Goal: Navigation & Orientation: Find specific page/section

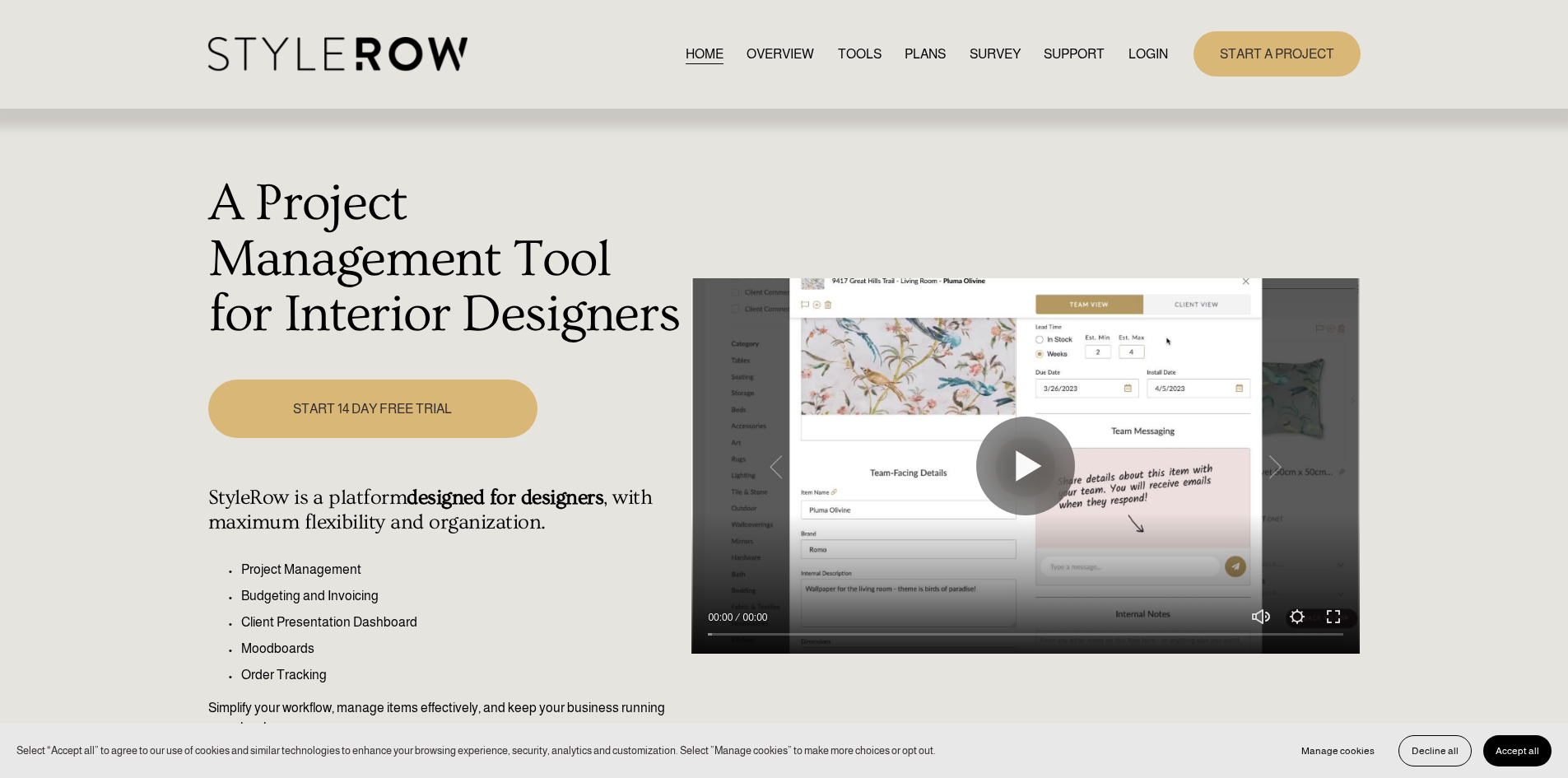
click at [1124, 56] on nav "HOME OVERVIEW TOOLS PLANS SURVEY SUPPORT QUESTIONS FEATURED STYLEBOARD RESOURCE…" at bounding box center [927, 54] width 482 height 22
drag, startPoint x: 1134, startPoint y: 55, endPoint x: 919, endPoint y: 48, distance: 215.1
click at [1134, 55] on link "LOGIN" at bounding box center [1147, 54] width 39 height 22
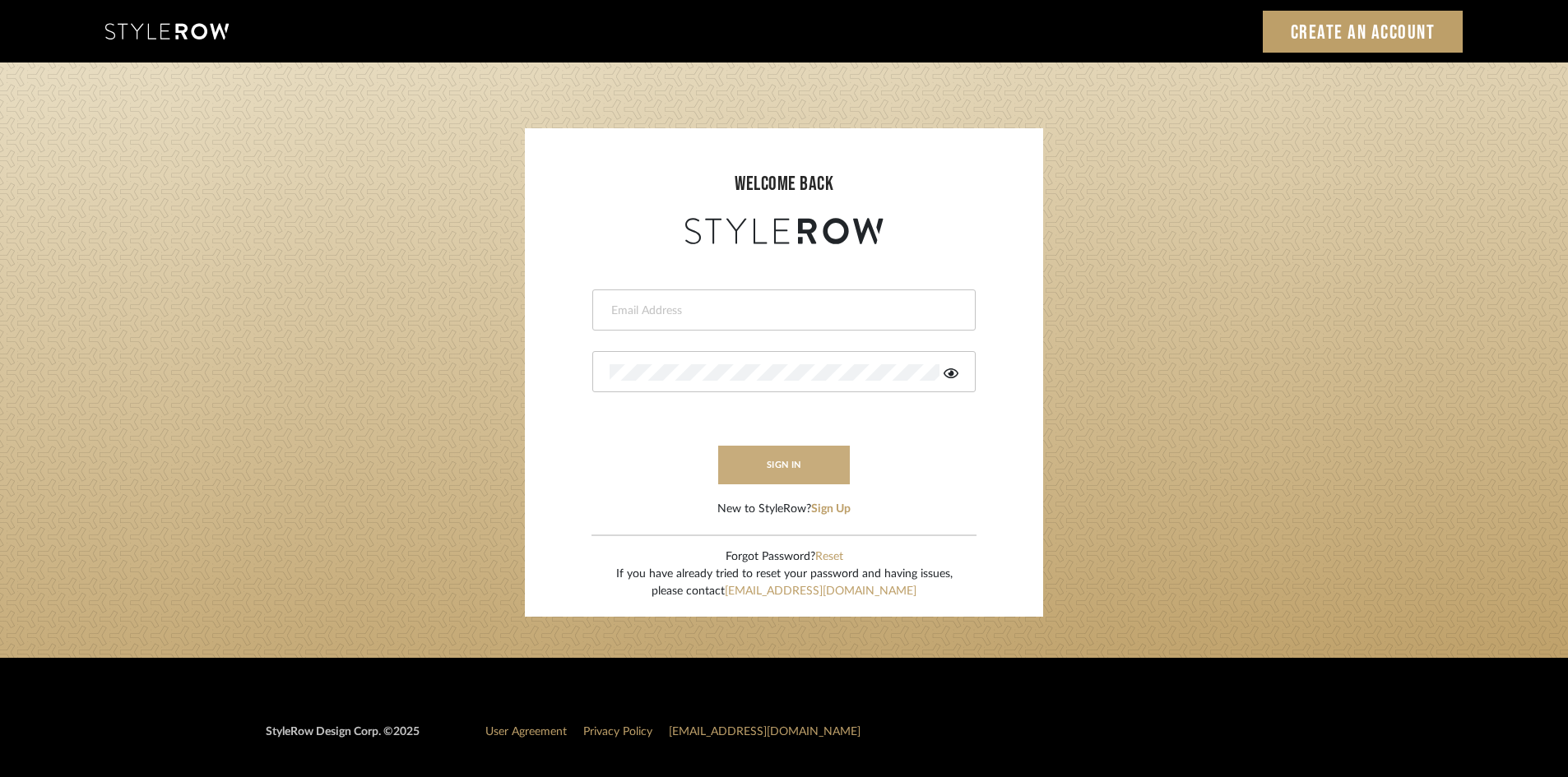
type input "[EMAIL_ADDRESS][DOMAIN_NAME]"
click at [777, 457] on button "sign in" at bounding box center [784, 465] width 132 height 39
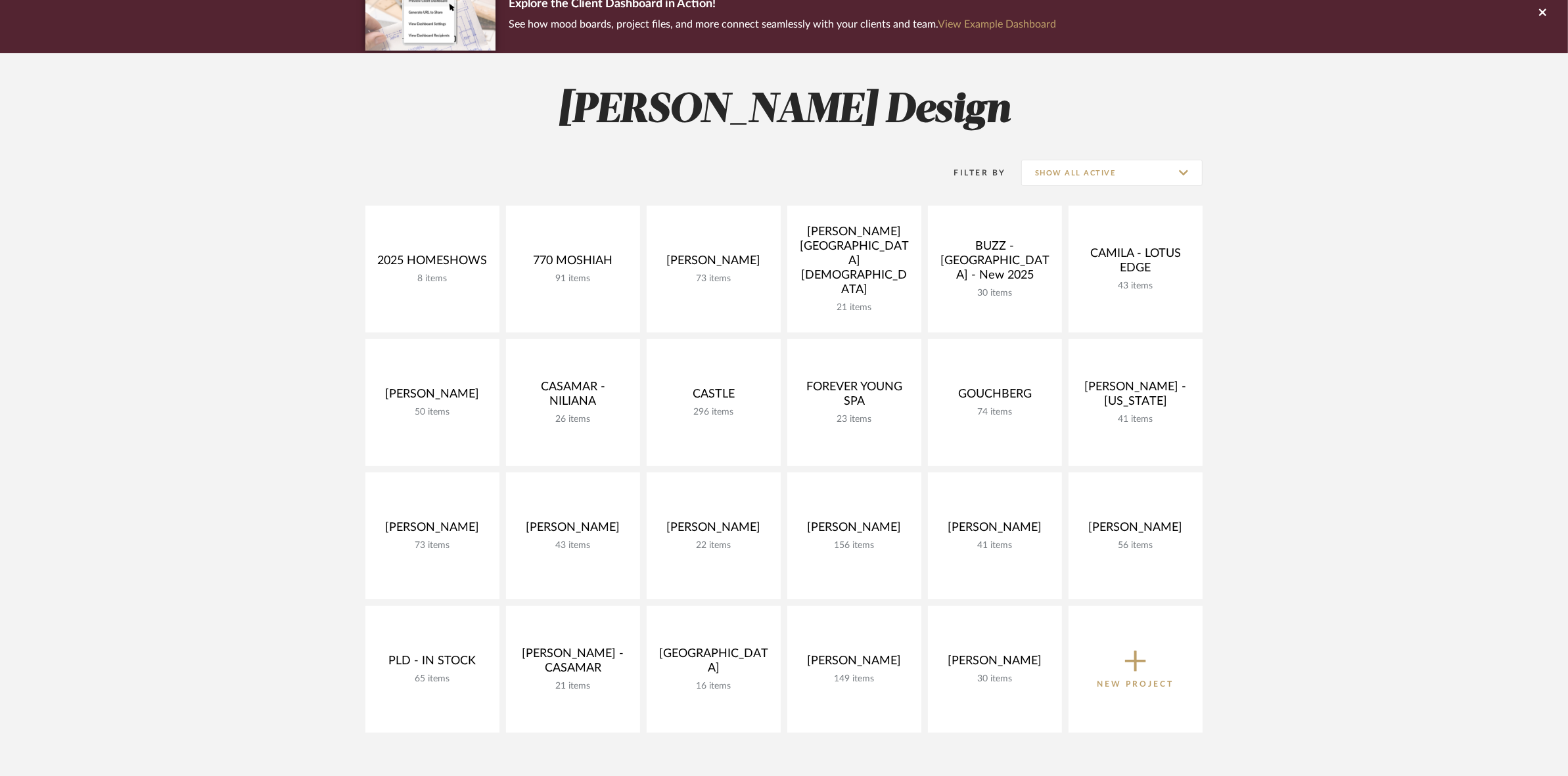
scroll to position [165, 0]
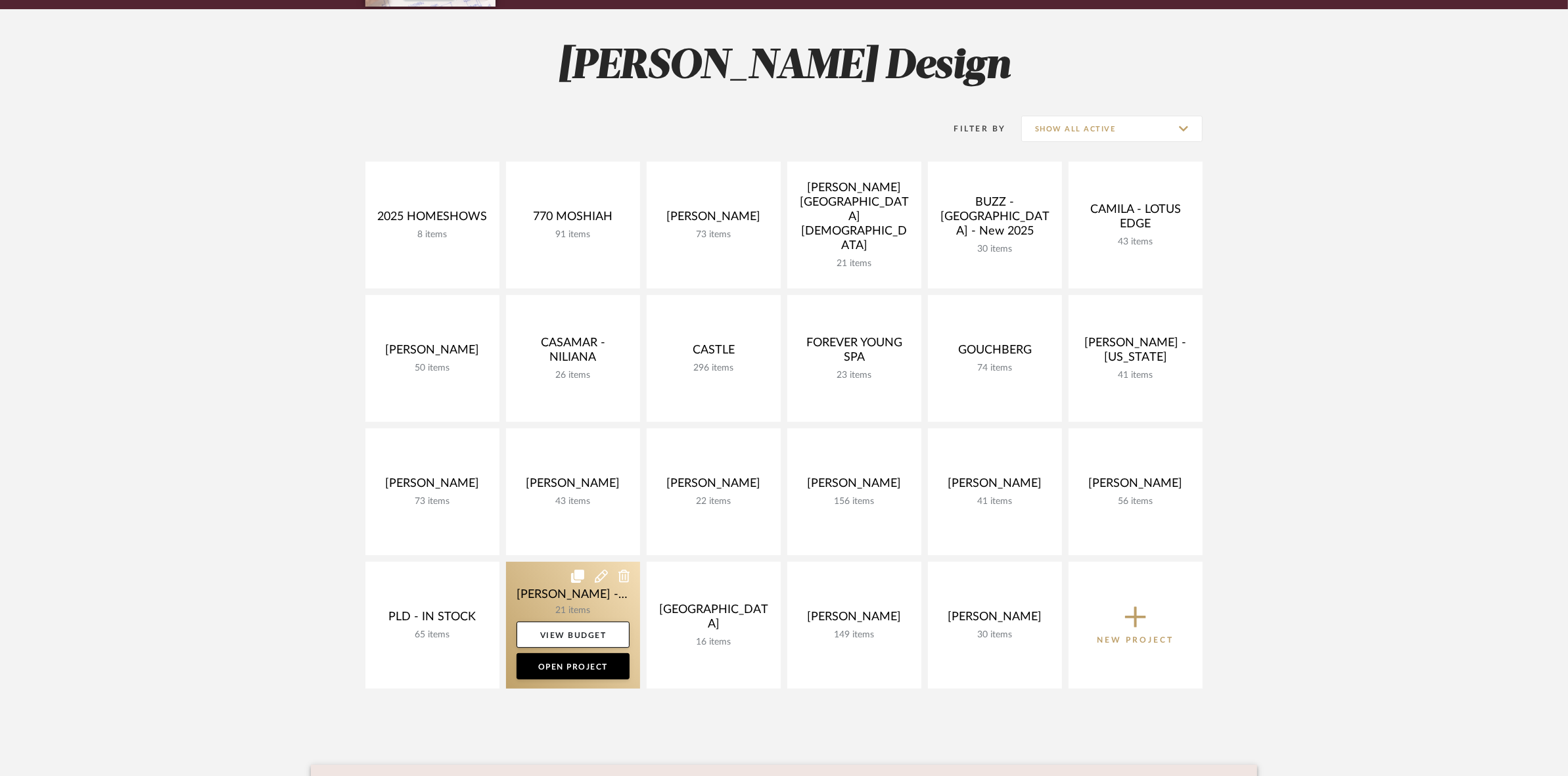
click at [539, 599] on link at bounding box center [573, 625] width 134 height 127
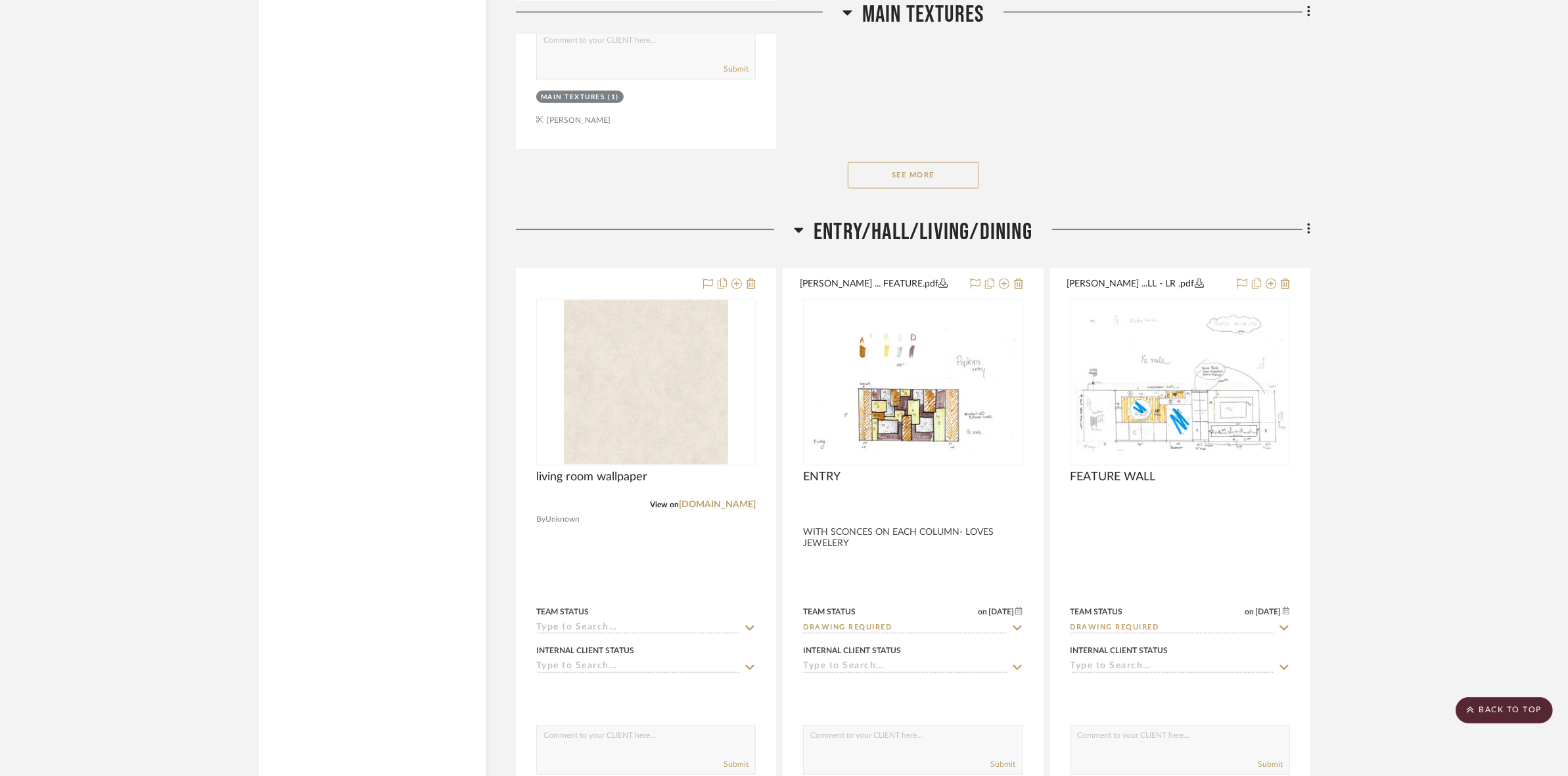
scroll to position [1971, 0]
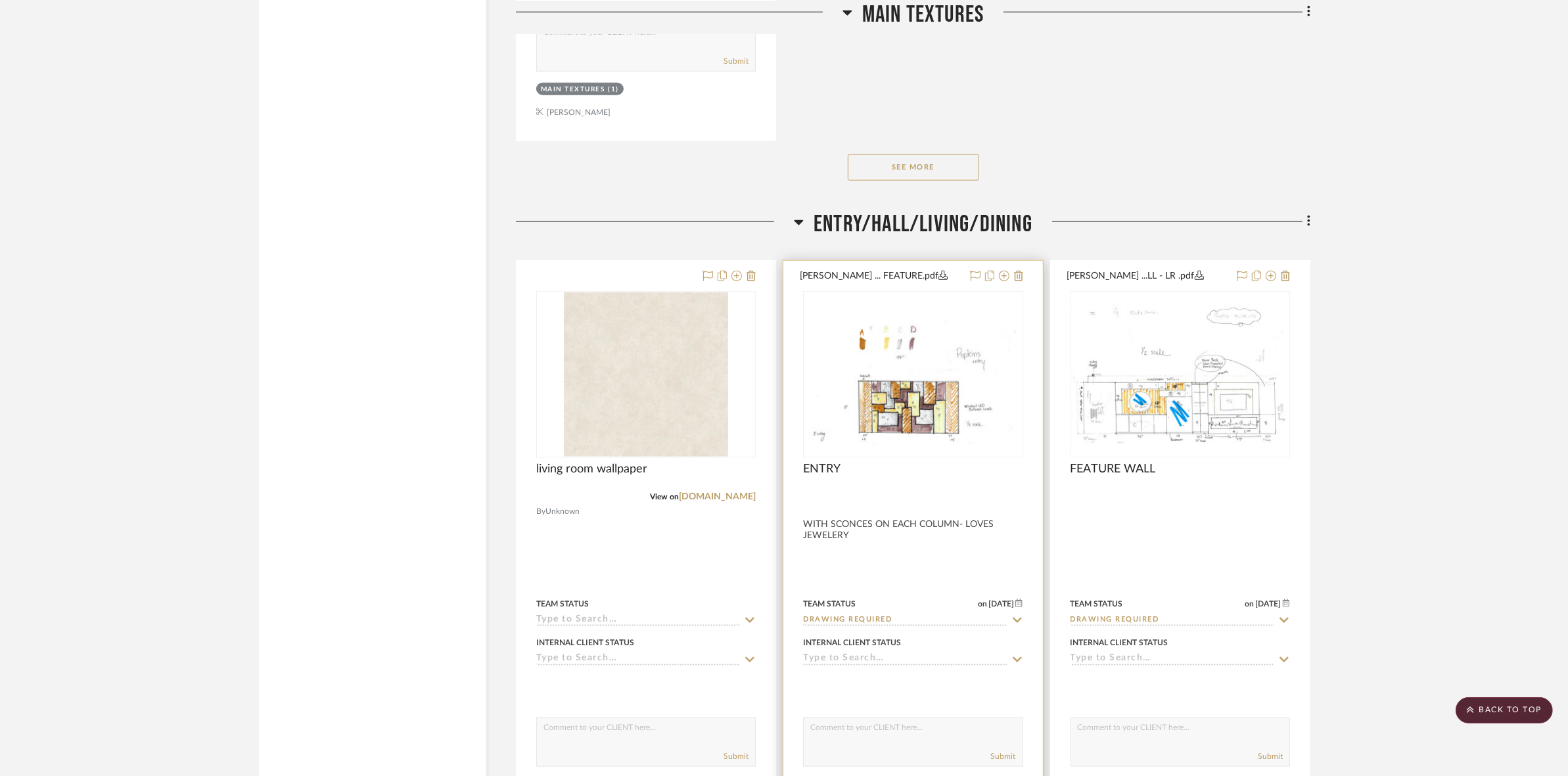
click at [901, 388] on img "0" at bounding box center [912, 373] width 217 height 140
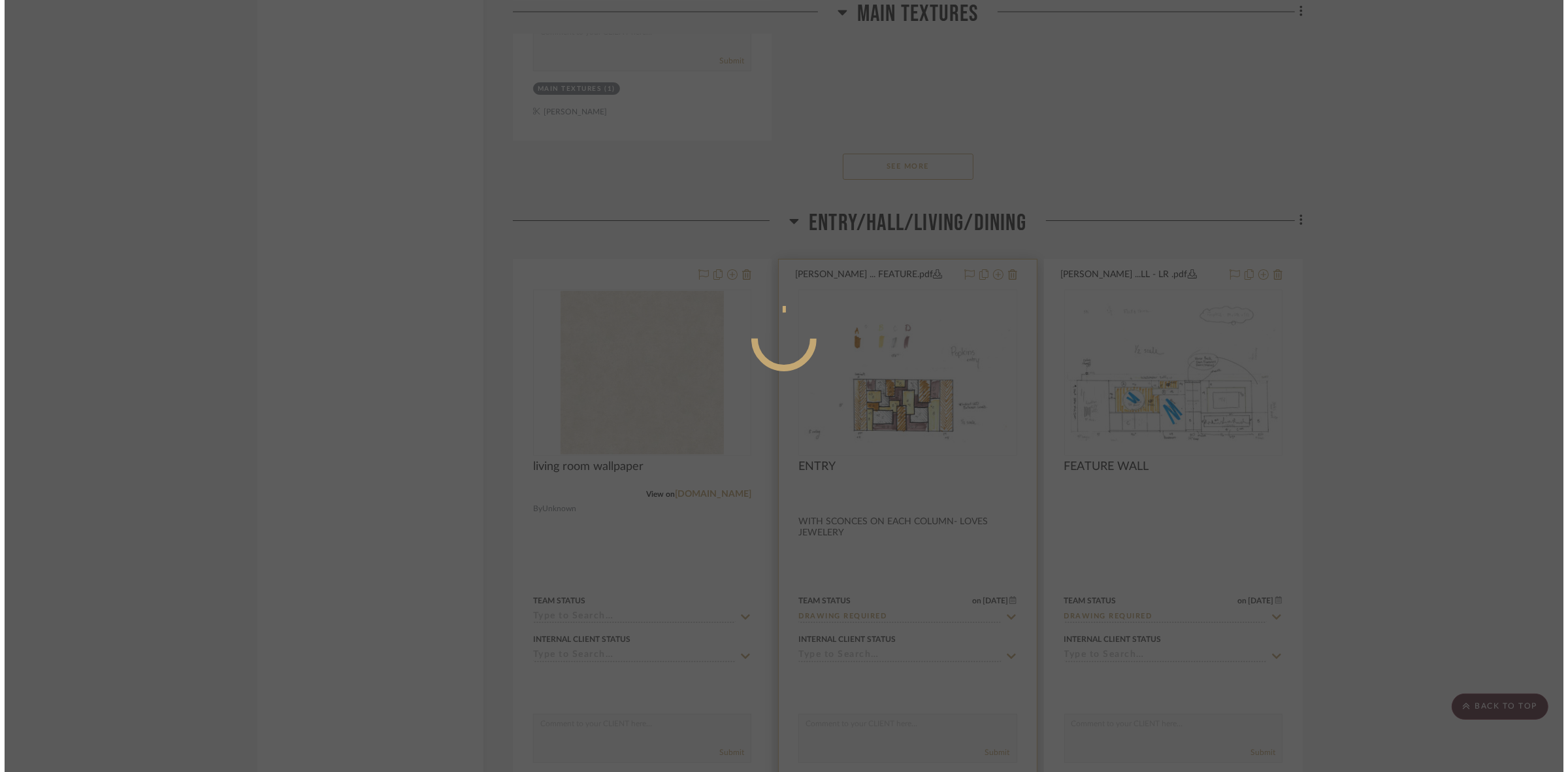
scroll to position [0, 0]
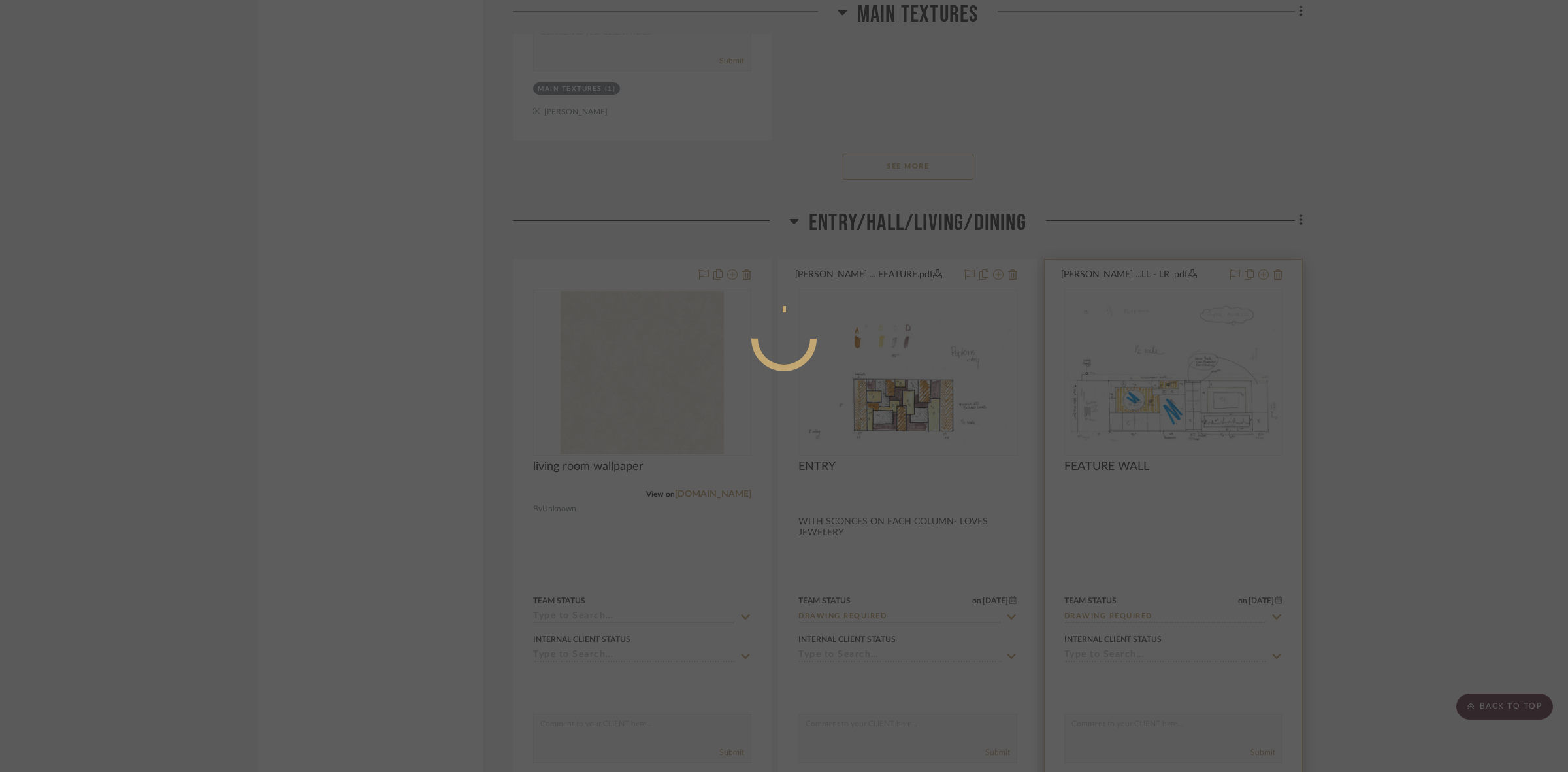
drag, startPoint x: 1456, startPoint y: 306, endPoint x: 1265, endPoint y: 371, distance: 201.8
click at [1254, 309] on div at bounding box center [784, 386] width 1568 height 772
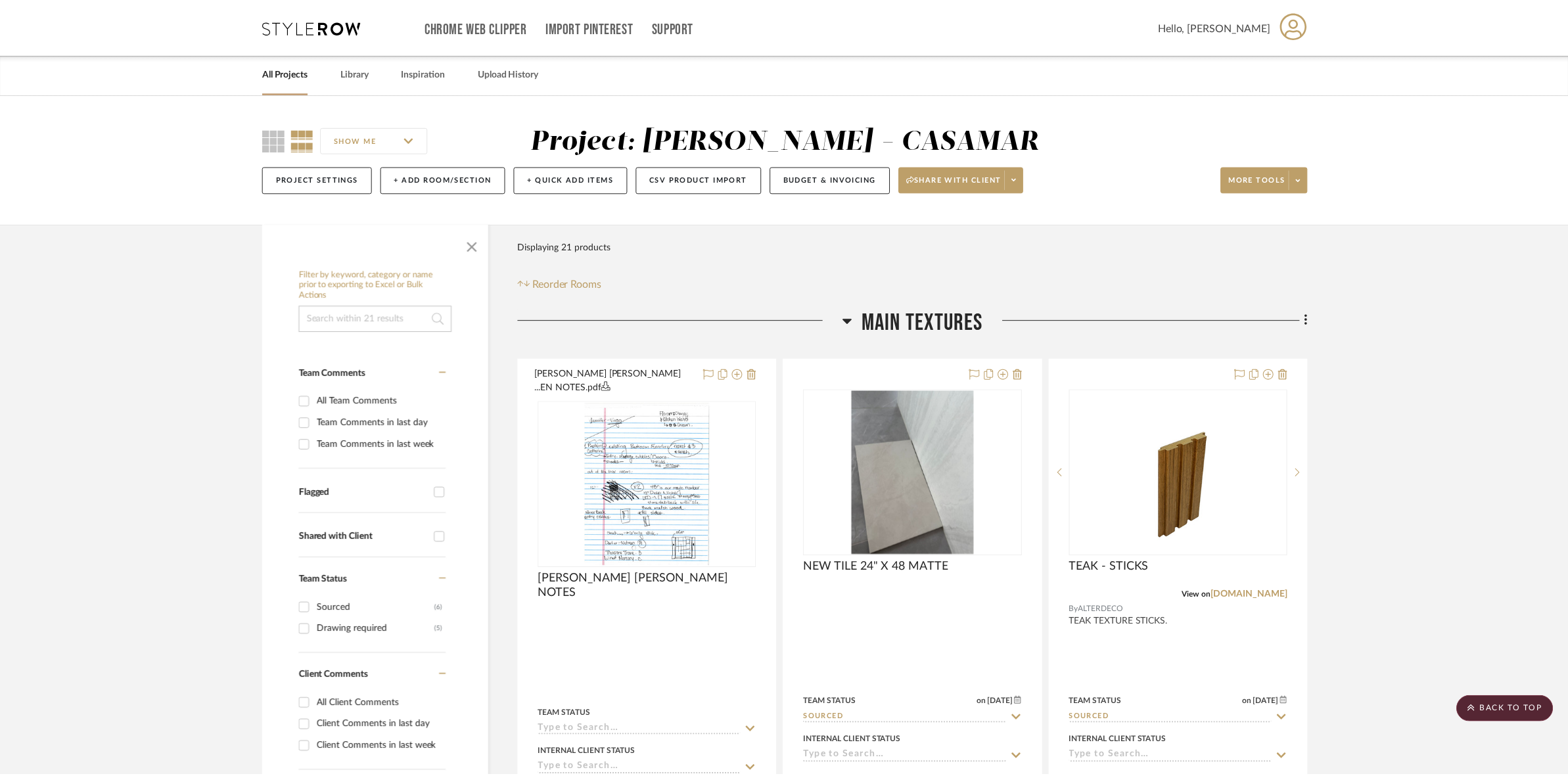
scroll to position [1971, 0]
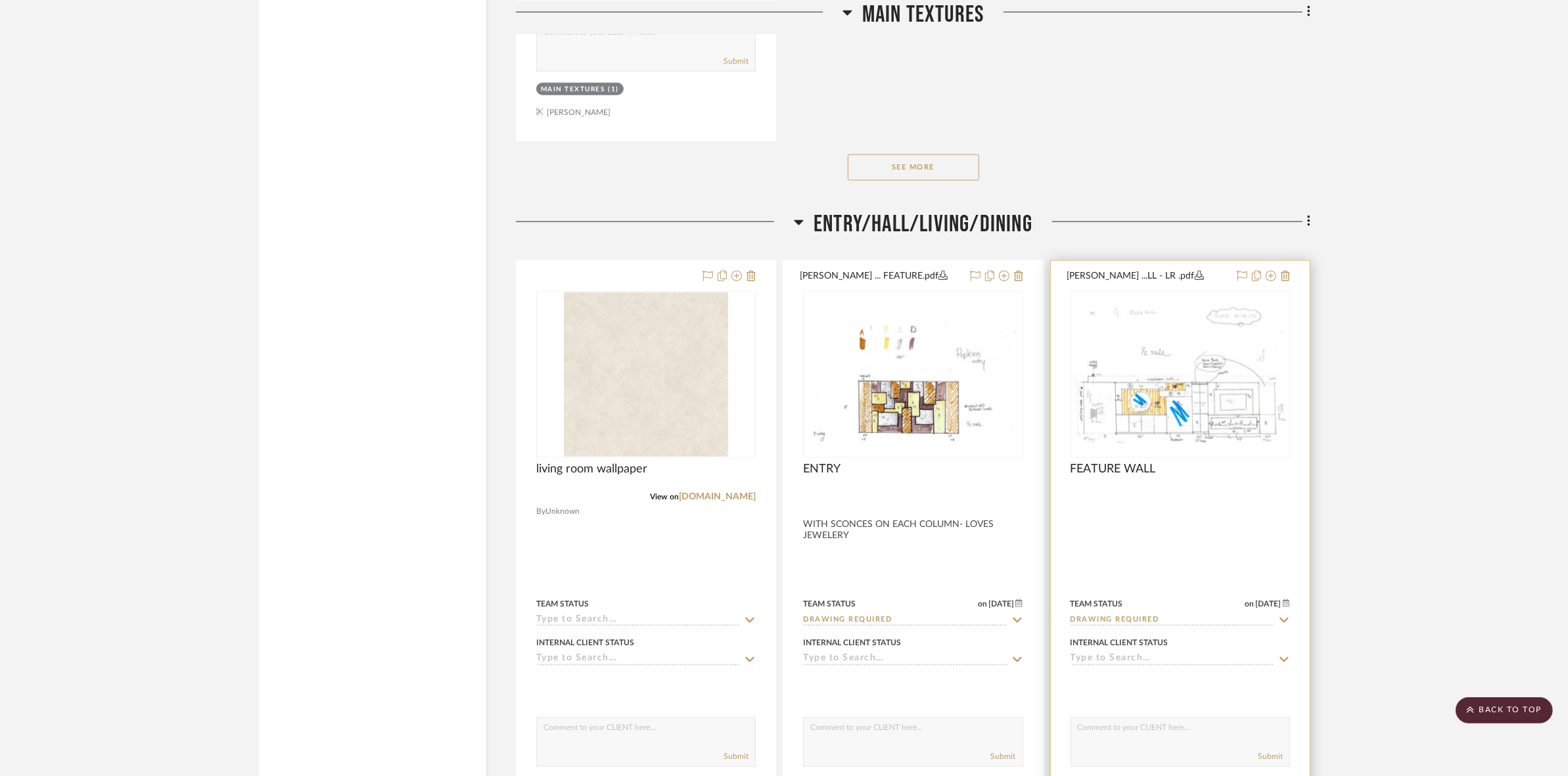
click at [0, 0] on img at bounding box center [0, 0] width 0 height 0
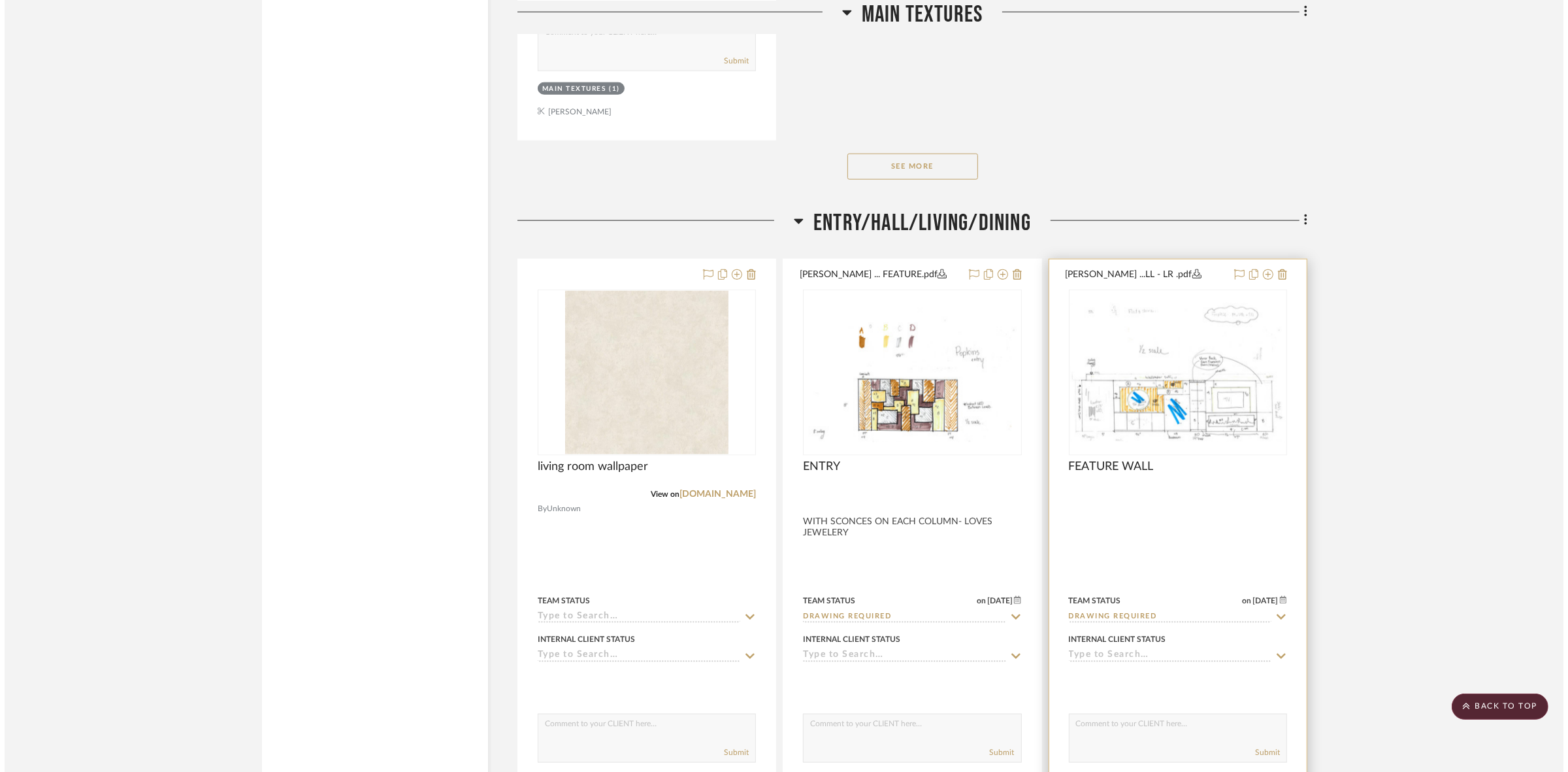
scroll to position [0, 0]
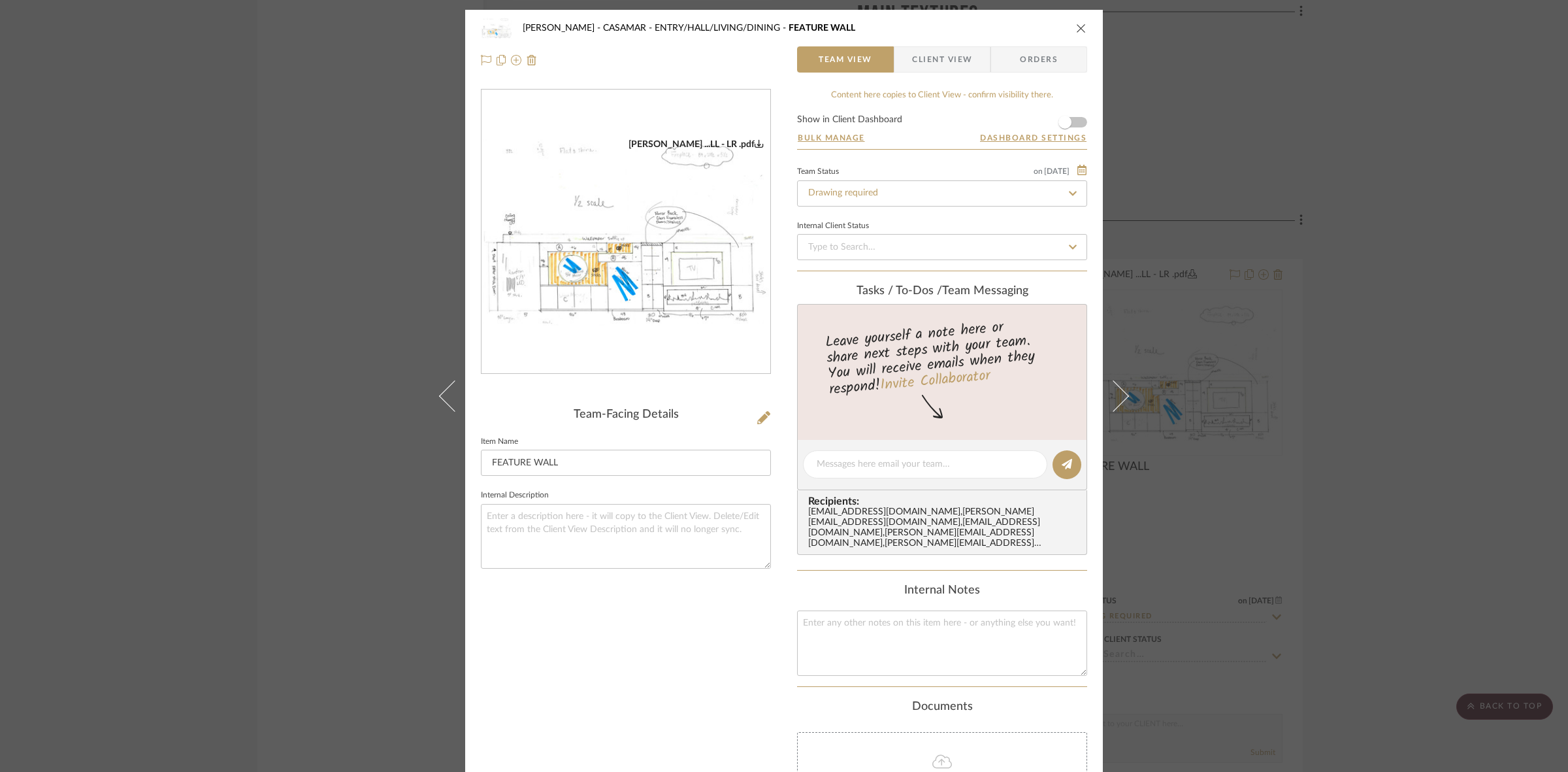
click at [588, 291] on img "0" at bounding box center [626, 232] width 289 height 187
drag, startPoint x: 350, startPoint y: 393, endPoint x: 709, endPoint y: 399, distance: 359.1
click at [357, 393] on div "[PERSON_NAME] - CASAMAR ENTRY/HALL/LIVING/DINING FEATURE WALL Team View Client …" at bounding box center [784, 386] width 1568 height 772
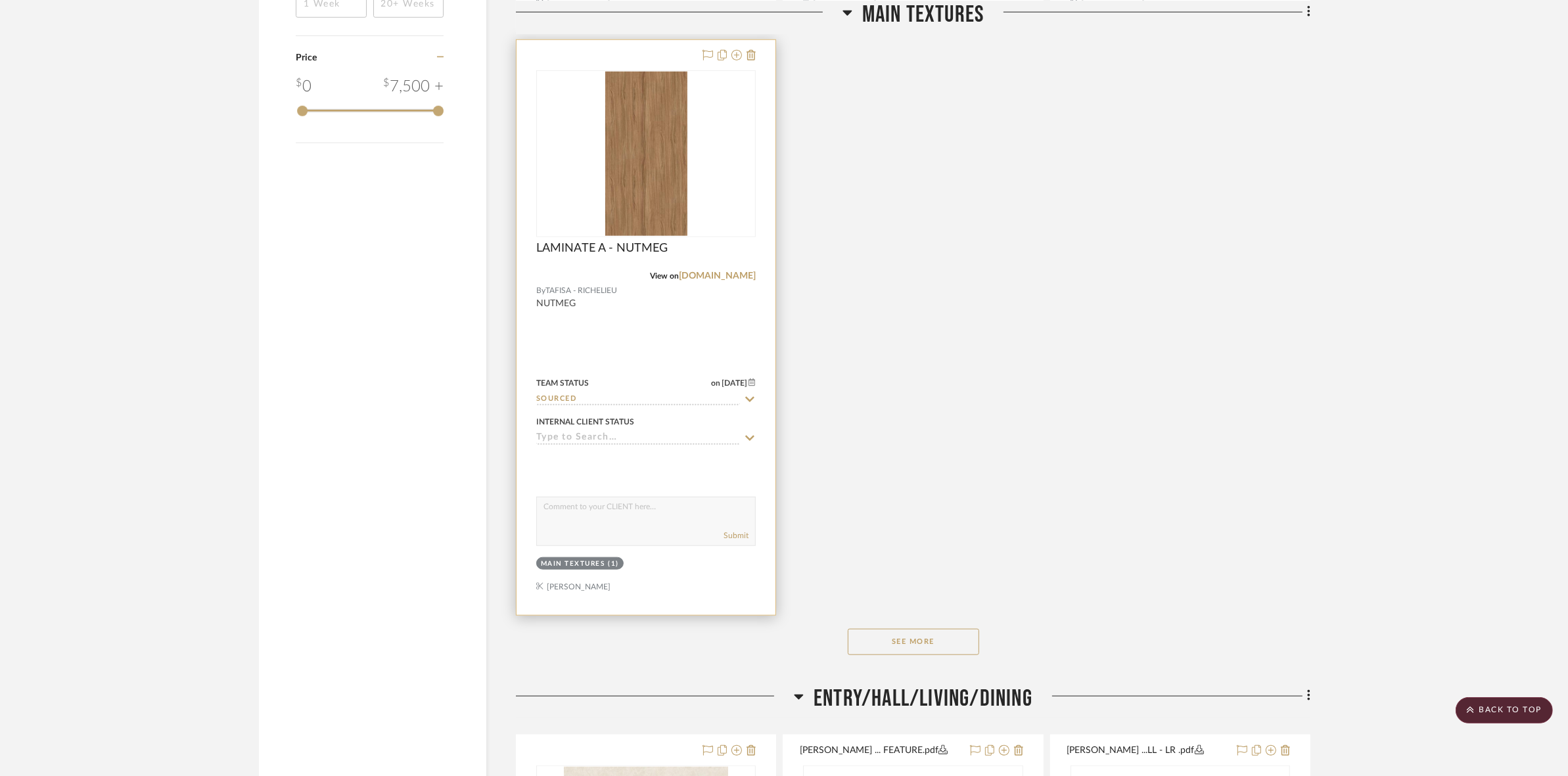
scroll to position [1807, 0]
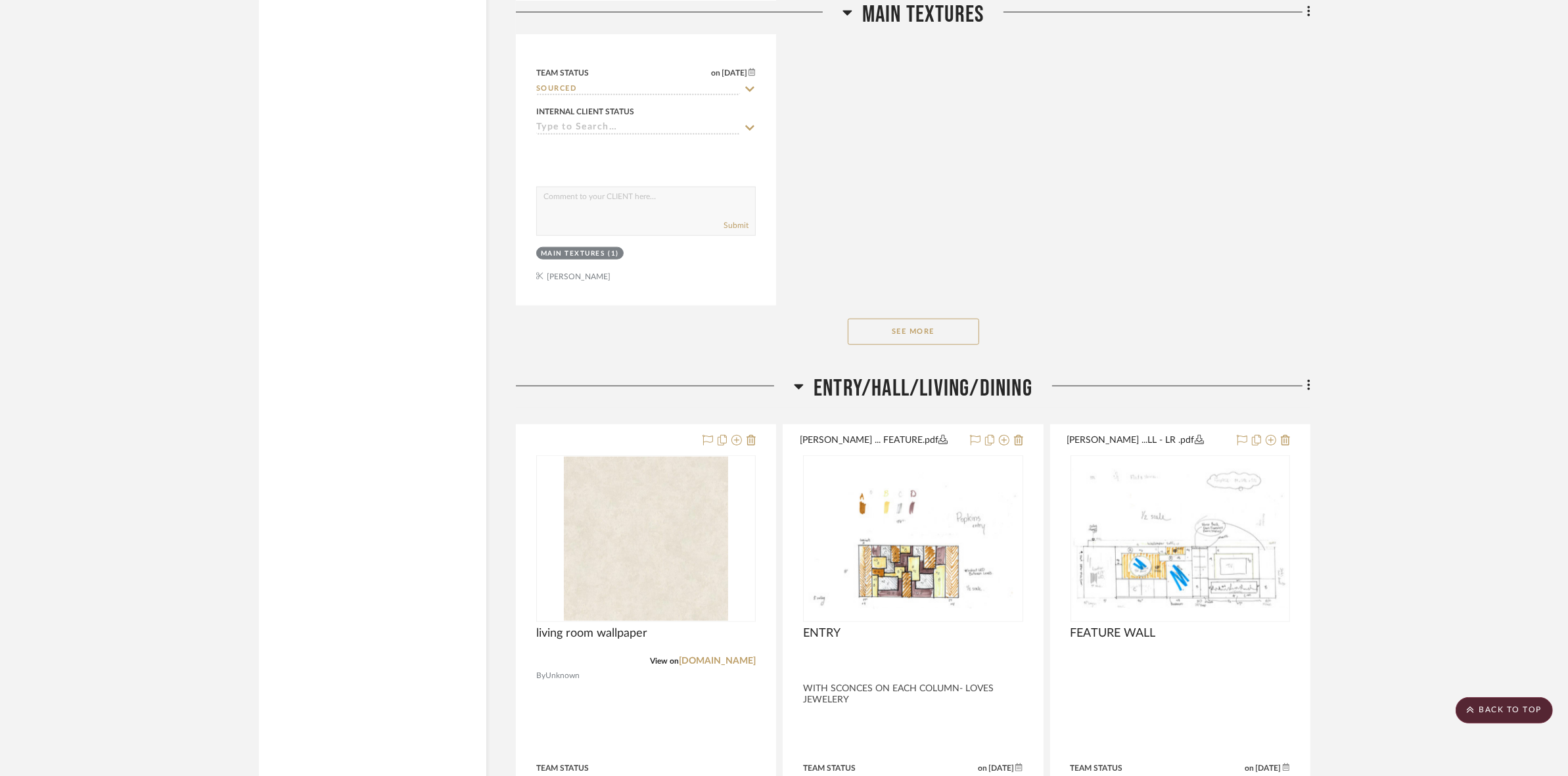
click at [883, 330] on button "See More" at bounding box center [913, 331] width 131 height 26
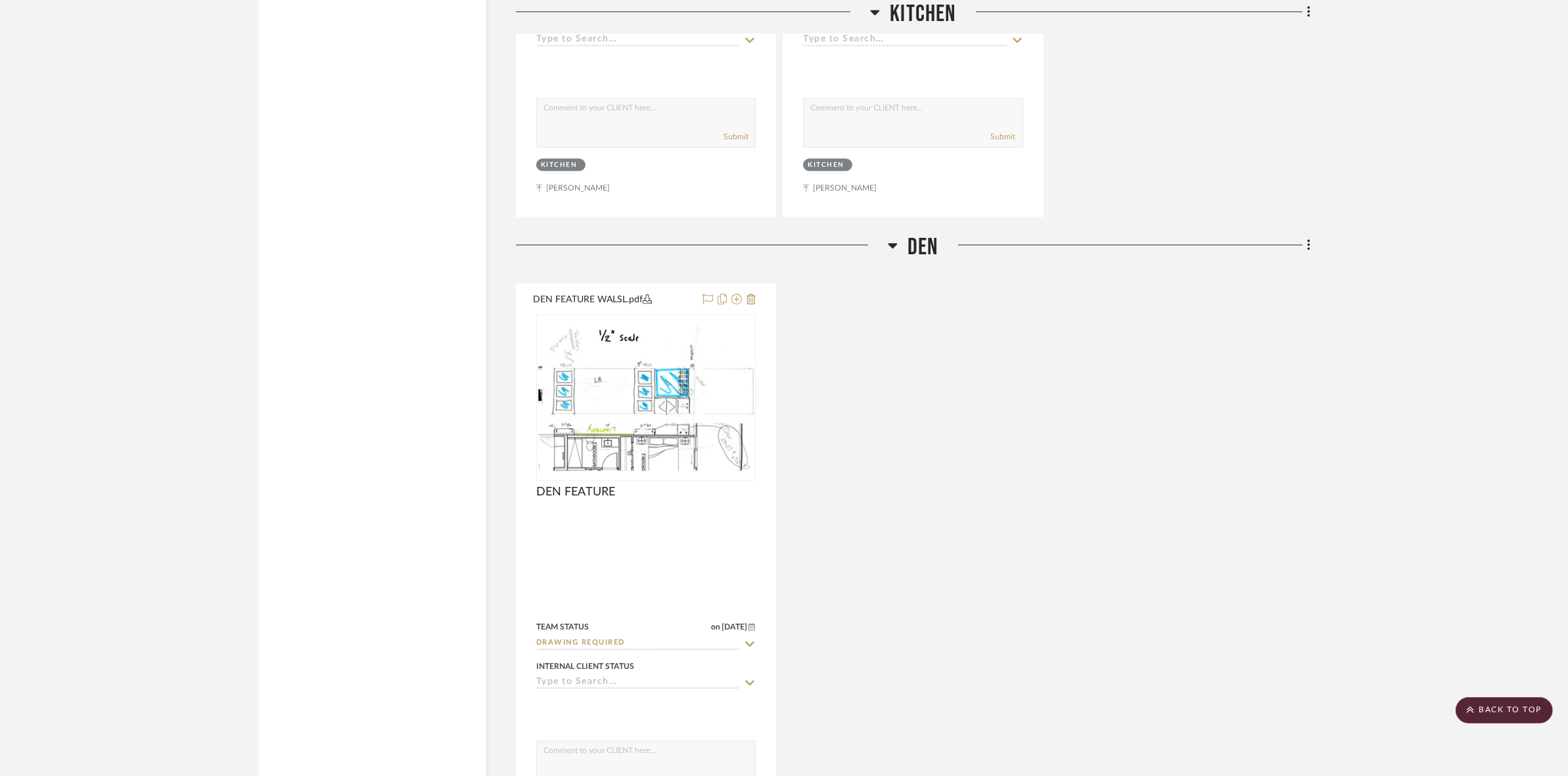
scroll to position [3860, 0]
